Goal: Information Seeking & Learning: Learn about a topic

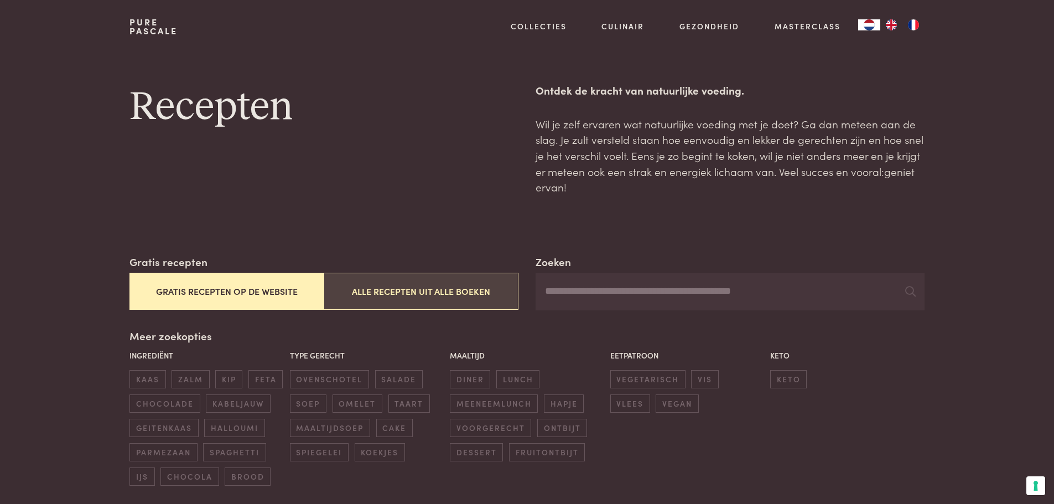
click at [436, 287] on button "Alle recepten uit alle boeken" at bounding box center [421, 291] width 194 height 37
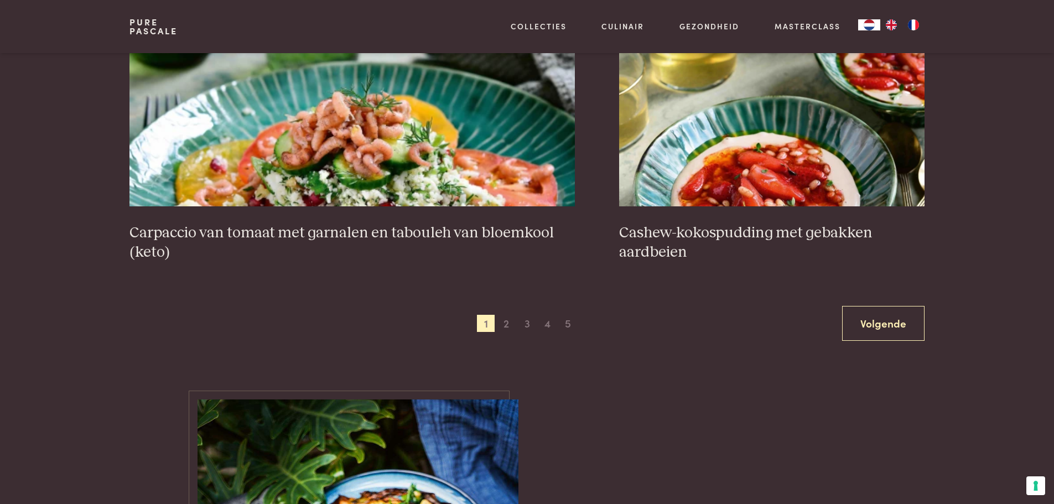
scroll to position [2080, 0]
click at [508, 324] on span "2" at bounding box center [506, 323] width 18 height 18
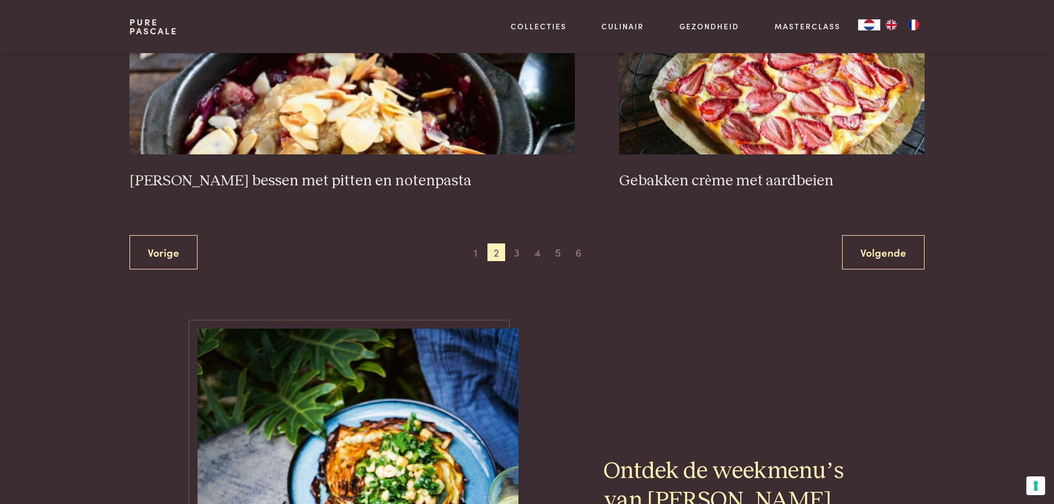
scroll to position [2135, 0]
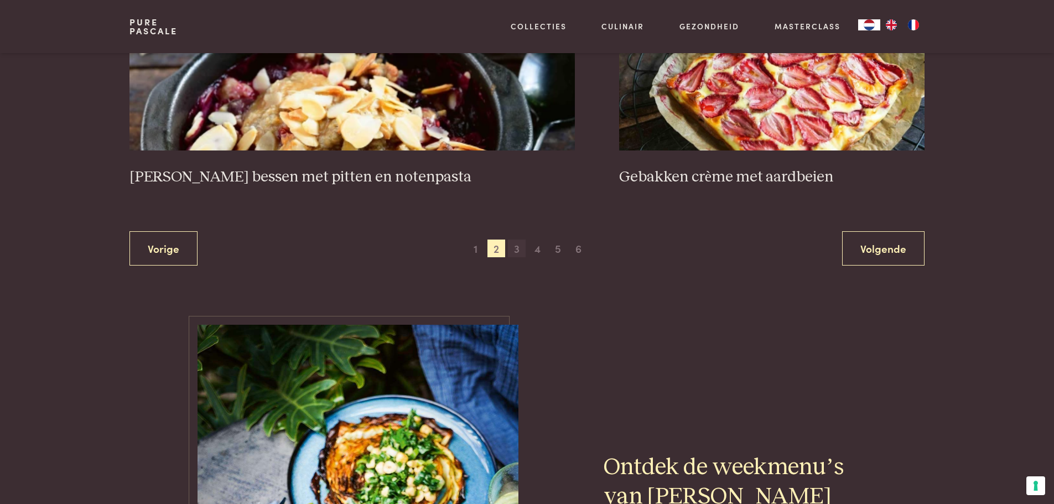
click at [515, 240] on span "3" at bounding box center [517, 249] width 18 height 18
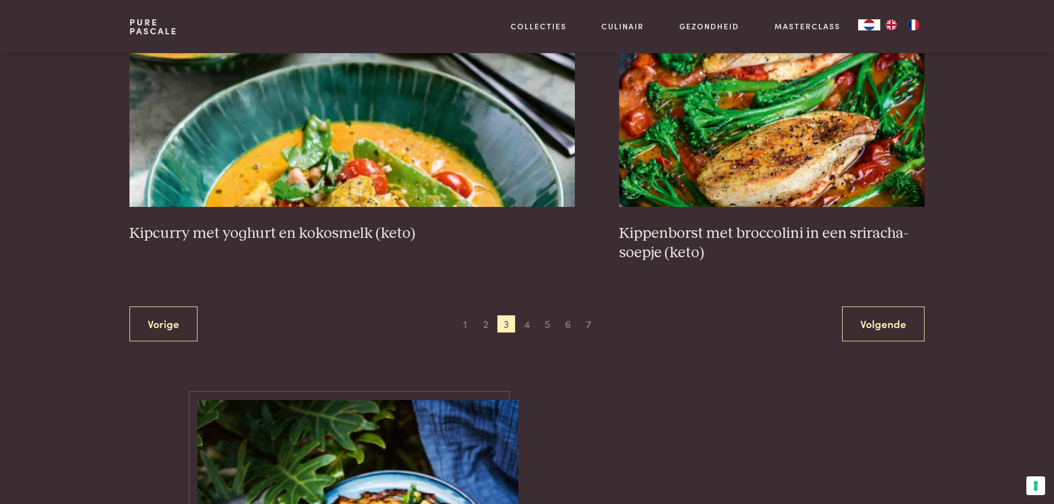
scroll to position [2080, 0]
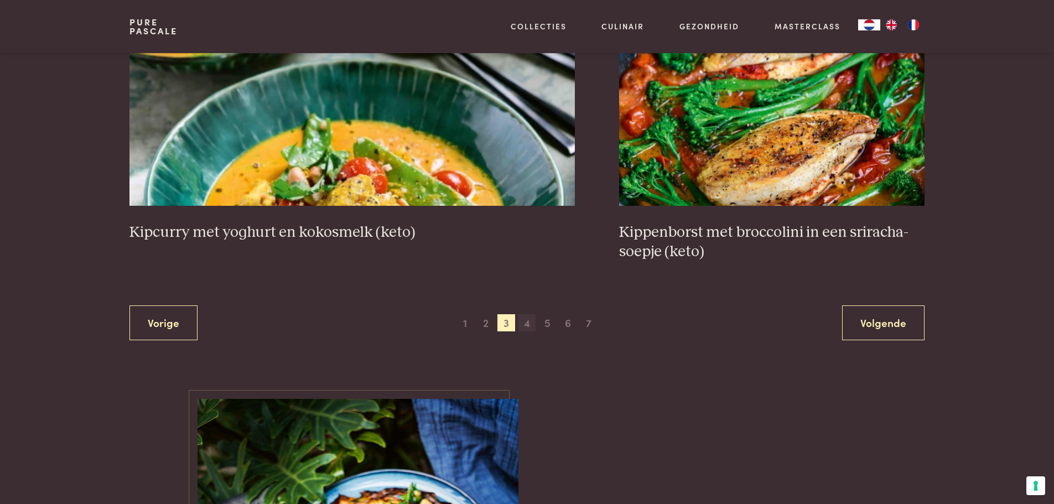
click at [528, 323] on span "4" at bounding box center [527, 323] width 18 height 18
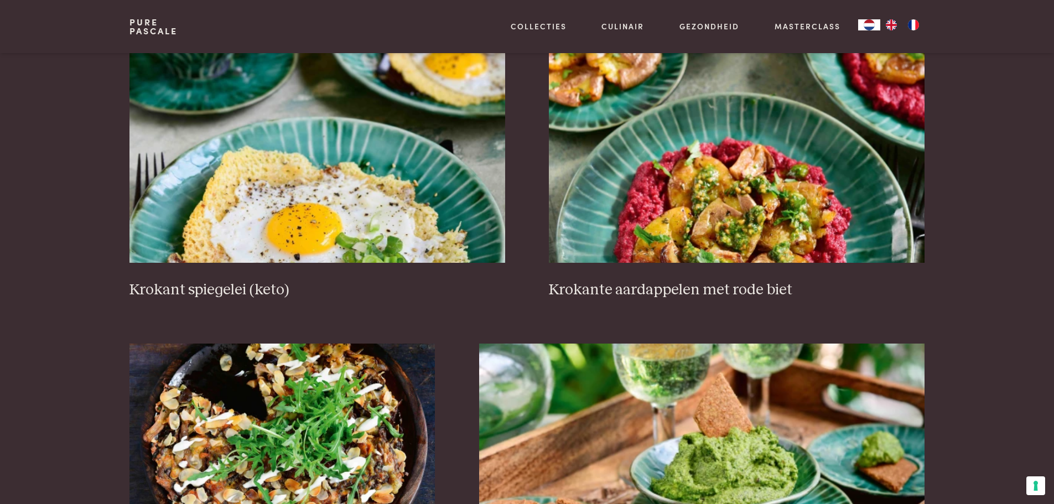
scroll to position [475, 0]
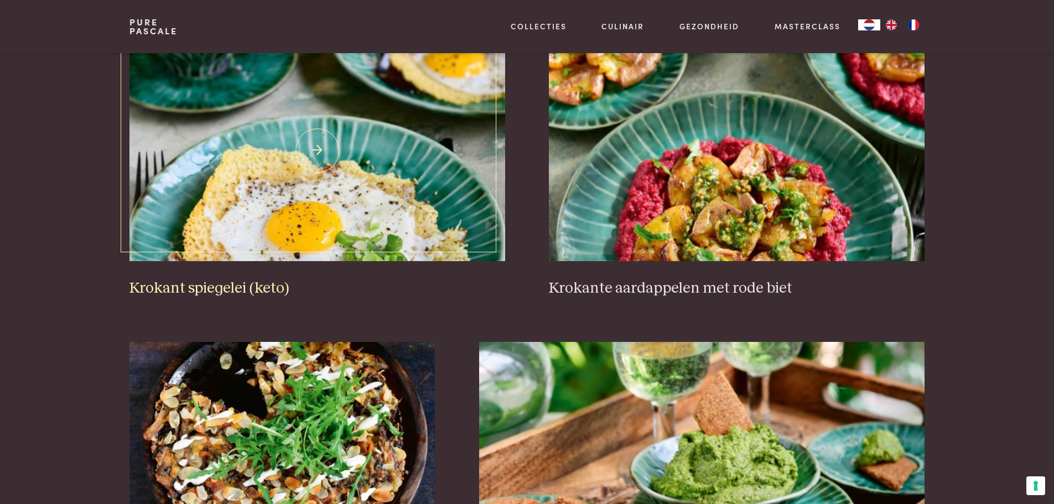
click at [213, 287] on h3 "Krokant spiegelei (keto)" at bounding box center [316, 288] width 375 height 19
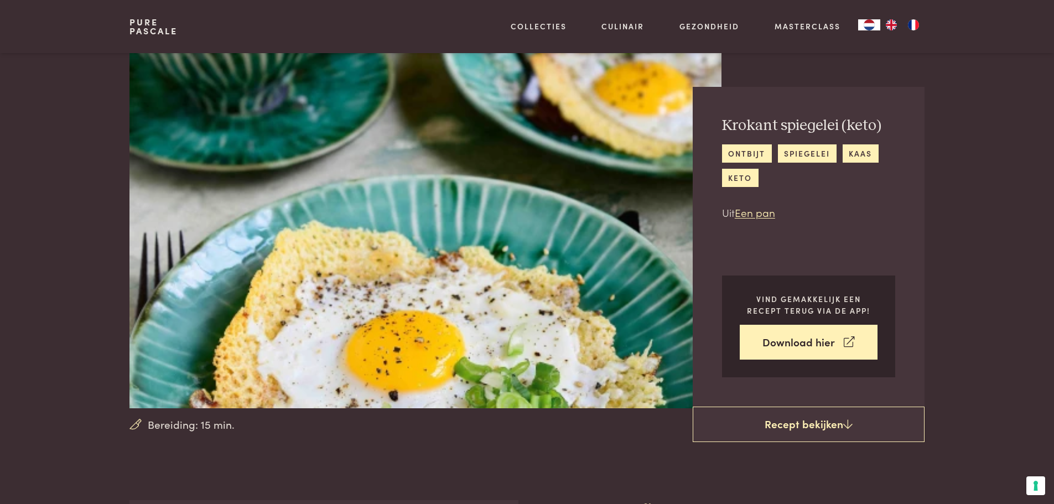
scroll to position [221, 0]
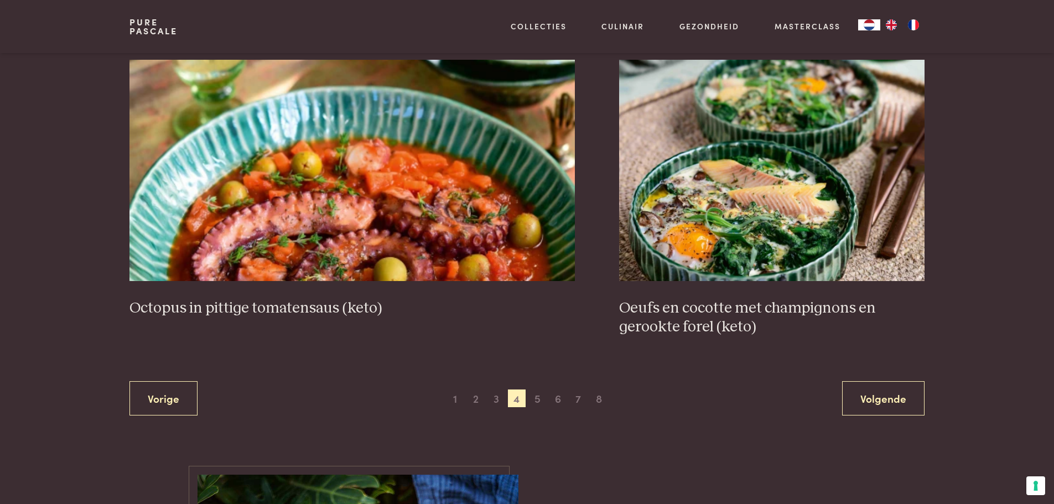
scroll to position [2080, 0]
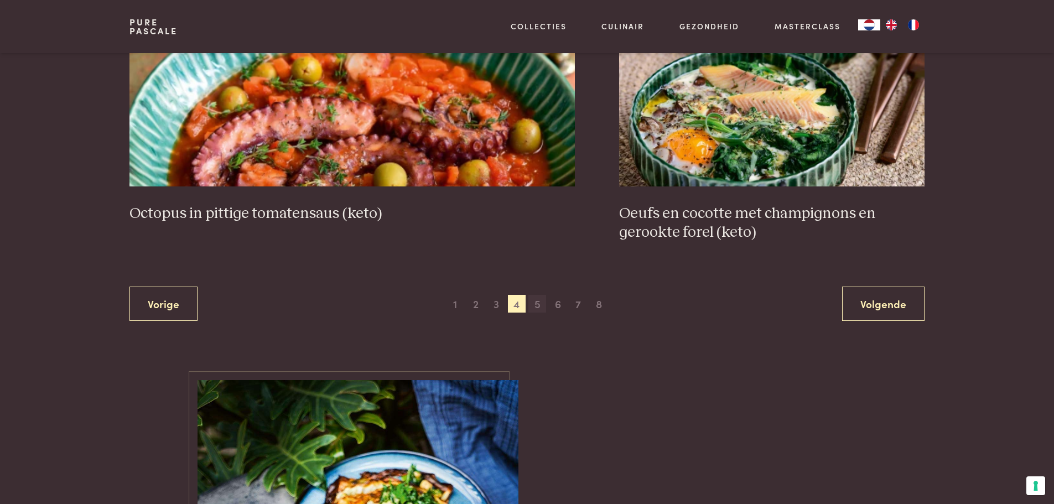
click at [538, 304] on span "5" at bounding box center [537, 304] width 18 height 18
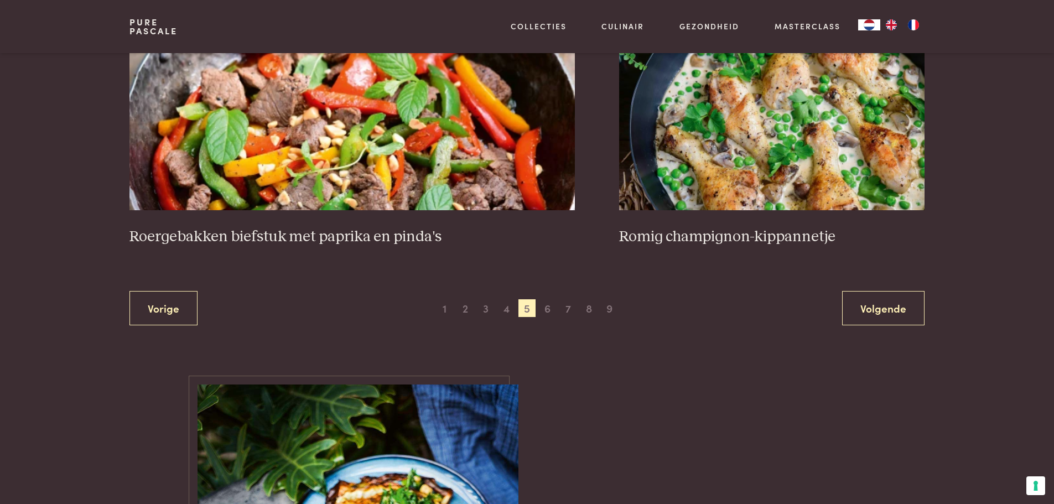
scroll to position [2080, 0]
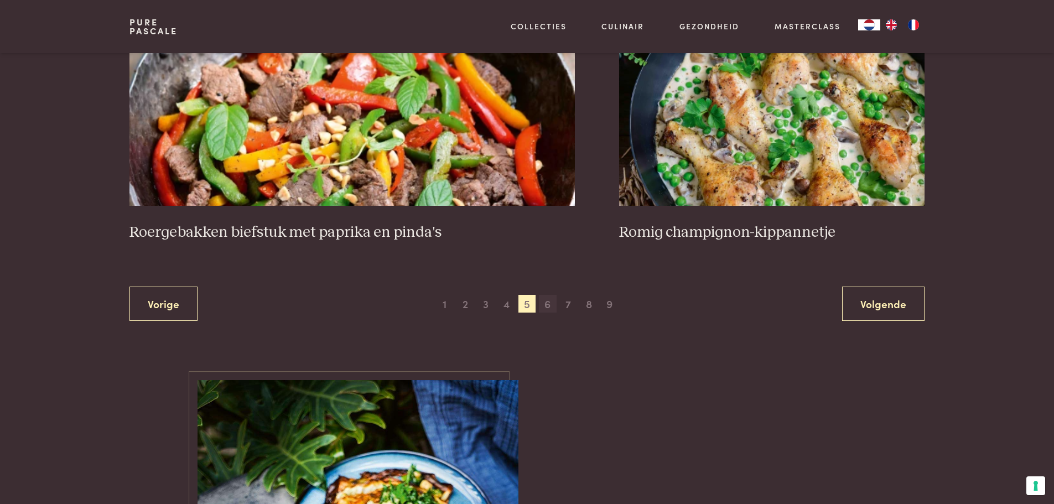
click at [549, 303] on span "6" at bounding box center [548, 304] width 18 height 18
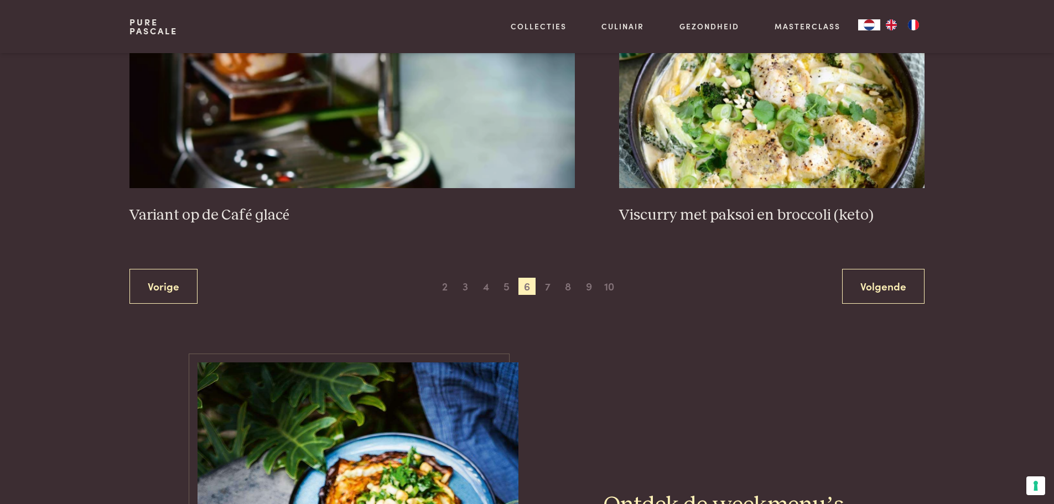
scroll to position [2080, 0]
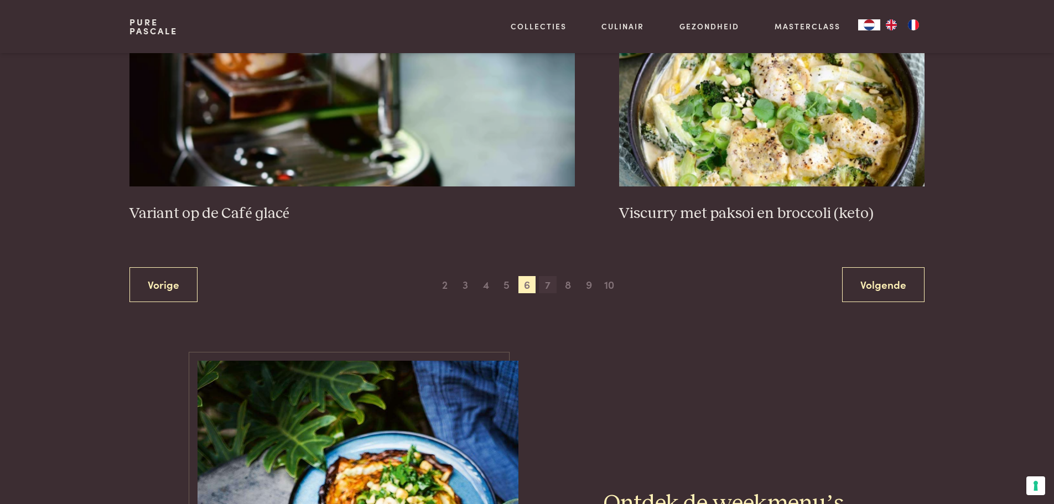
click at [549, 283] on span "7" at bounding box center [548, 285] width 18 height 18
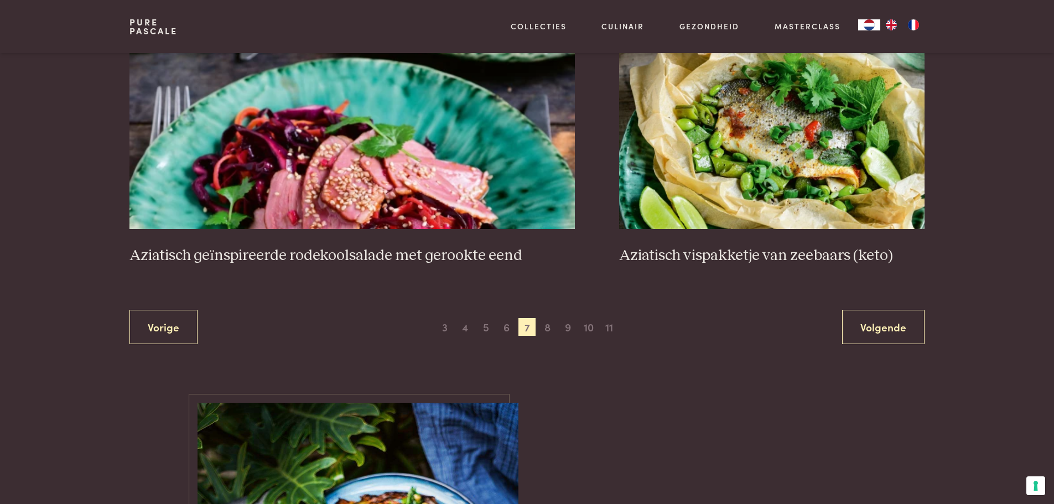
scroll to position [2024, 0]
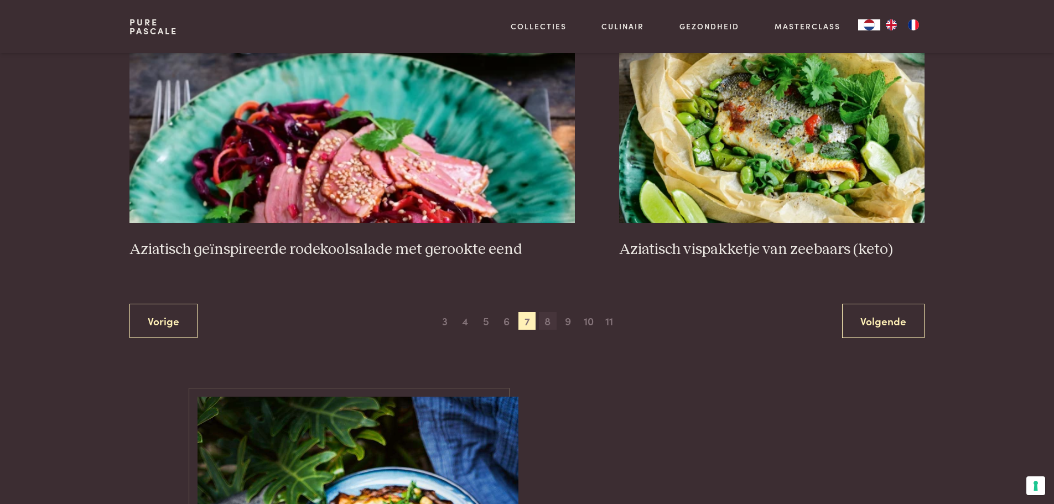
click at [548, 321] on span "8" at bounding box center [548, 321] width 18 height 18
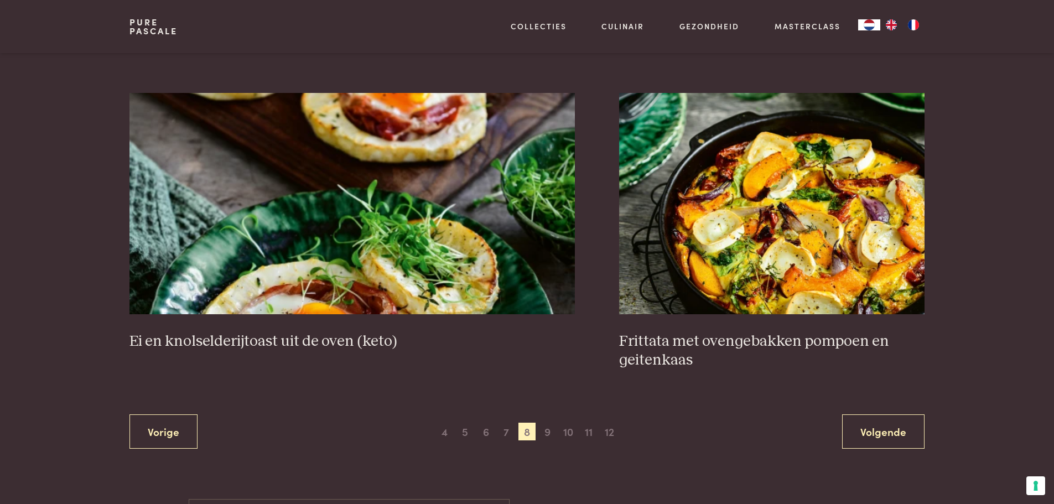
scroll to position [1969, 0]
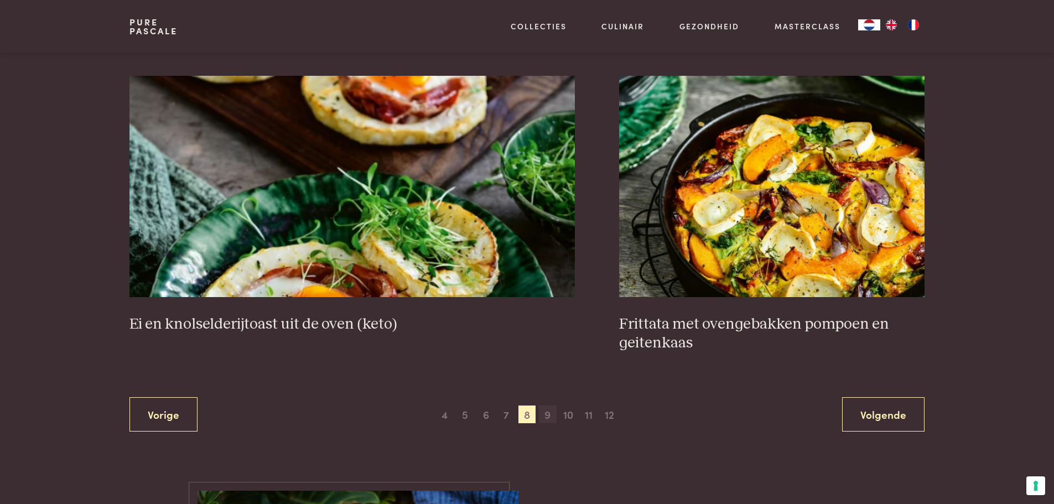
click at [547, 415] on span "9" at bounding box center [548, 415] width 18 height 18
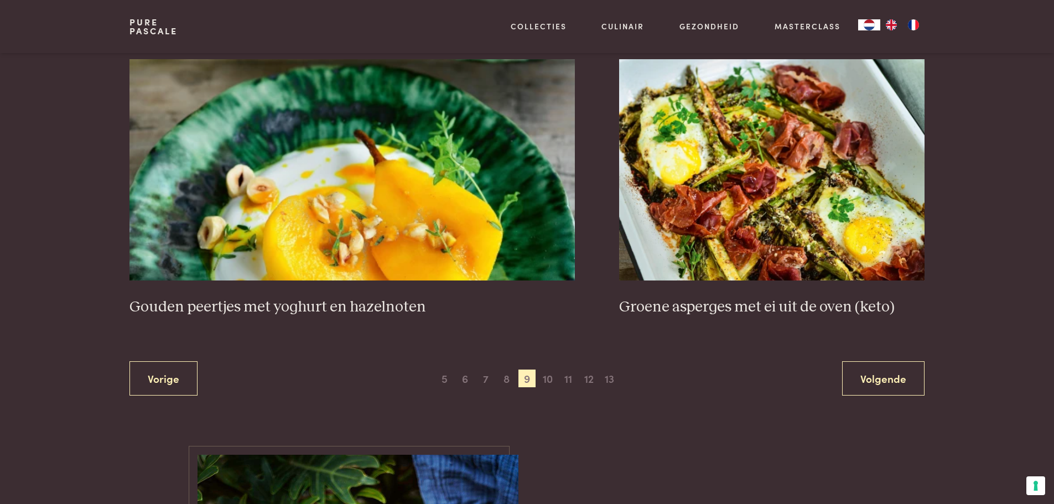
scroll to position [2024, 0]
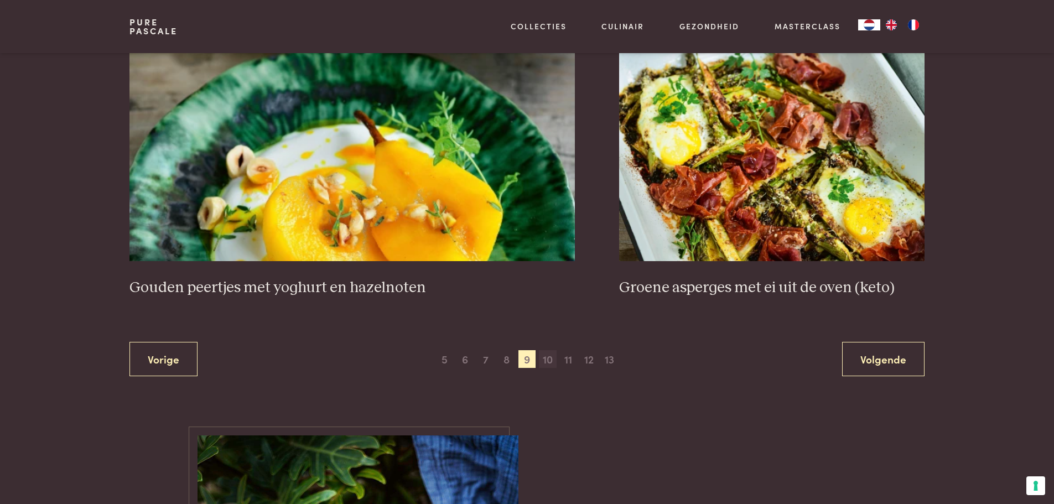
click at [546, 360] on span "10" at bounding box center [548, 359] width 18 height 18
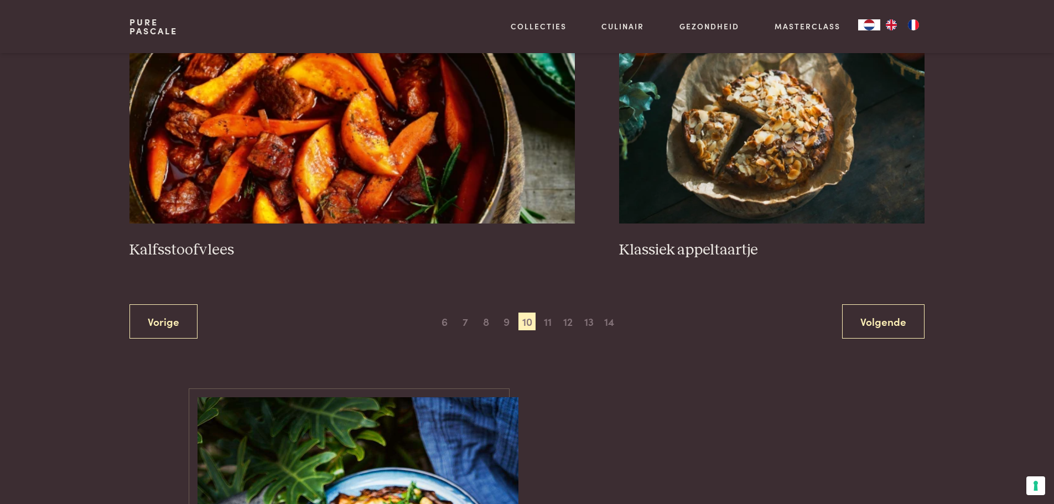
scroll to position [2024, 0]
